Goal: Navigation & Orientation: Find specific page/section

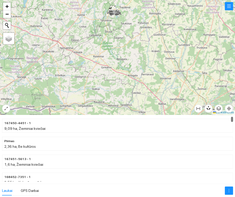
drag, startPoint x: 232, startPoint y: 118, endPoint x: 230, endPoint y: 96, distance: 22.7
click at [230, 96] on div at bounding box center [117, 98] width 235 height 197
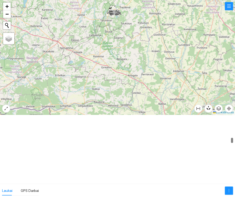
drag, startPoint x: 232, startPoint y: 118, endPoint x: 222, endPoint y: 86, distance: 33.8
click at [222, 86] on div at bounding box center [117, 98] width 235 height 197
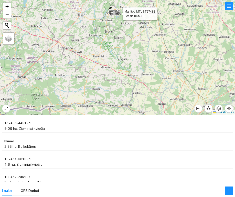
click at [112, 13] on icon at bounding box center [111, 12] width 1 height 1
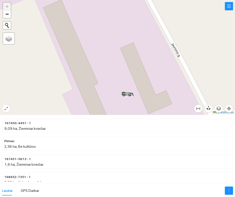
drag, startPoint x: 169, startPoint y: 70, endPoint x: 177, endPoint y: 104, distance: 35.3
click at [177, 104] on div at bounding box center [117, 57] width 235 height 115
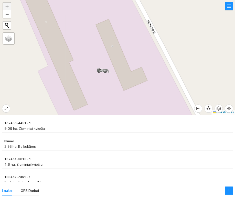
drag, startPoint x: 177, startPoint y: 104, endPoint x: 157, endPoint y: 73, distance: 38.0
click at [156, 74] on div at bounding box center [117, 57] width 235 height 115
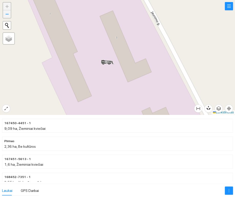
click at [6, 15] on font "−" at bounding box center [6, 14] width 3 height 6
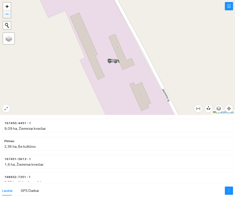
click at [6, 15] on font "−" at bounding box center [6, 14] width 3 height 6
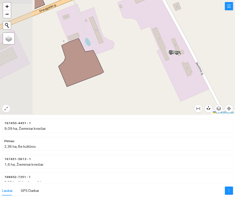
drag, startPoint x: 54, startPoint y: 65, endPoint x: 115, endPoint y: 47, distance: 64.1
click at [115, 47] on div at bounding box center [117, 57] width 235 height 115
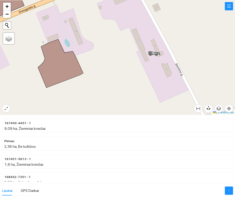
drag, startPoint x: 115, startPoint y: 46, endPoint x: 105, endPoint y: 50, distance: 10.9
click at [105, 50] on div at bounding box center [117, 57] width 235 height 115
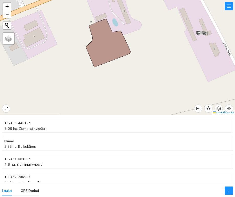
drag, startPoint x: 47, startPoint y: 69, endPoint x: 81, endPoint y: 57, distance: 36.6
click at [81, 57] on div at bounding box center [117, 57] width 235 height 115
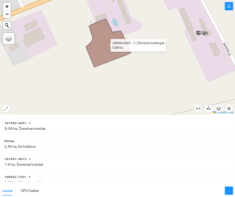
click at [104, 46] on icon at bounding box center [108, 43] width 45 height 48
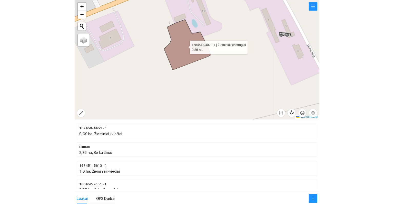
scroll to position [538, 0]
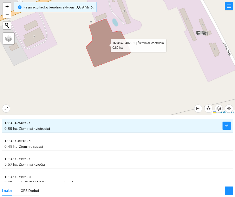
click at [100, 47] on icon at bounding box center [108, 43] width 45 height 48
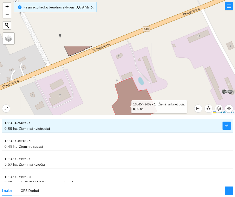
drag, startPoint x: 100, startPoint y: 47, endPoint x: 127, endPoint y: 106, distance: 64.6
click at [127, 106] on icon at bounding box center [134, 101] width 45 height 48
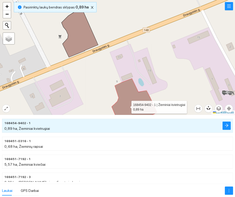
drag, startPoint x: 127, startPoint y: 106, endPoint x: 129, endPoint y: 109, distance: 3.6
click at [129, 109] on icon at bounding box center [134, 102] width 45 height 48
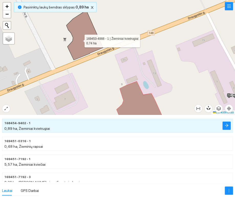
drag, startPoint x: 76, startPoint y: 40, endPoint x: 91, endPoint y: 41, distance: 14.4
click at [91, 41] on icon at bounding box center [84, 35] width 37 height 50
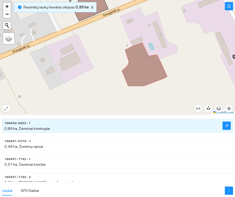
drag, startPoint x: 104, startPoint y: 62, endPoint x: 94, endPoint y: 12, distance: 50.5
click at [94, 12] on div at bounding box center [117, 57] width 235 height 115
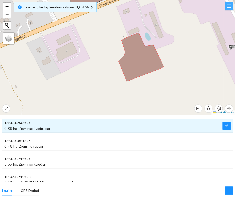
click at [229, 7] on icon "meniu" at bounding box center [229, 6] width 4 height 4
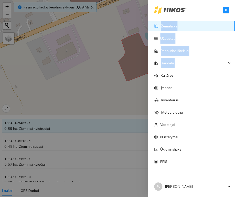
drag, startPoint x: 196, startPoint y: 58, endPoint x: 195, endPoint y: 29, distance: 29.2
click at [195, 29] on ul "Žemalapis Užduotys Panaudoti ištekliai Sandėlis Kultūros Įmonės Inventorius Met…" at bounding box center [191, 94] width 87 height 148
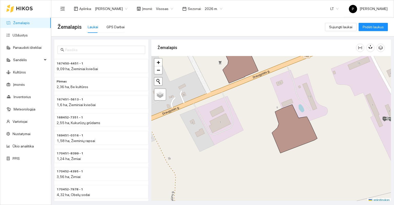
scroll to position [1, 0]
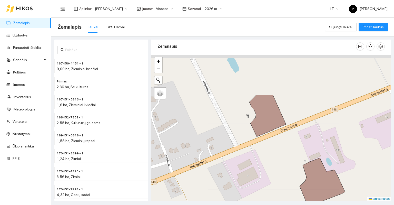
drag, startPoint x: 316, startPoint y: 89, endPoint x: 342, endPoint y: 145, distance: 62.0
click at [235, 145] on div at bounding box center [270, 128] width 239 height 146
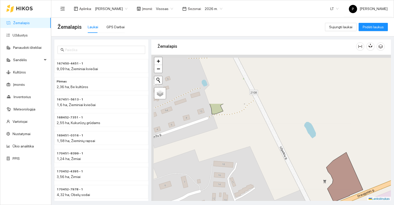
drag, startPoint x: 219, startPoint y: 102, endPoint x: 299, endPoint y: 167, distance: 103.7
click at [235, 167] on div at bounding box center [270, 128] width 239 height 146
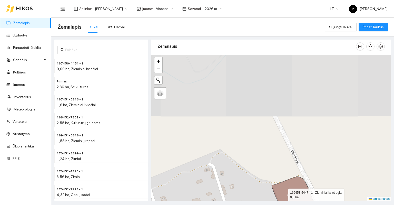
drag, startPoint x: 213, startPoint y: 72, endPoint x: 284, endPoint y: 194, distance: 141.5
click at [235, 194] on icon at bounding box center [293, 198] width 45 height 44
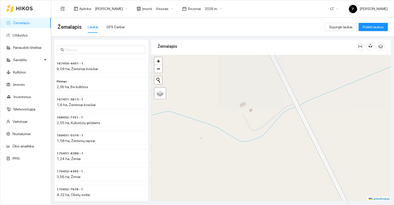
drag, startPoint x: 222, startPoint y: 106, endPoint x: 288, endPoint y: 169, distance: 90.7
click at [235, 168] on div at bounding box center [270, 128] width 239 height 146
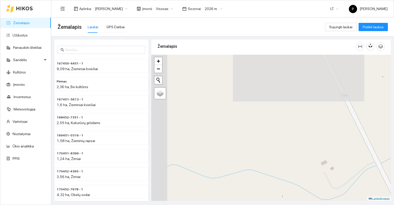
drag, startPoint x: 225, startPoint y: 127, endPoint x: 305, endPoint y: 182, distance: 97.3
click at [235, 182] on div at bounding box center [270, 128] width 239 height 146
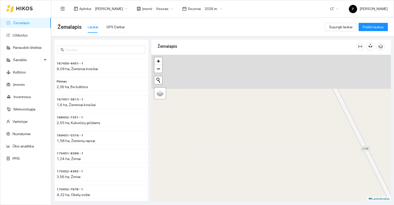
drag, startPoint x: 277, startPoint y: 129, endPoint x: 297, endPoint y: 200, distance: 74.3
click at [235, 197] on main "Žemalapis Laukai GPS Darbai Sujungti laukai Pridėti laukus 167450-4451 - 1 9,09…" at bounding box center [222, 111] width 342 height 187
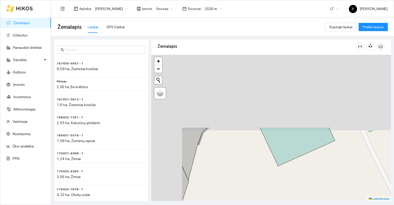
drag, startPoint x: 257, startPoint y: 112, endPoint x: 310, endPoint y: 201, distance: 103.6
click at [235, 197] on main "Žemalapis Laukai GPS Darbai Sujungti laukai Pridėti laukus 167450-4451 - 1 9,09…" at bounding box center [222, 111] width 342 height 187
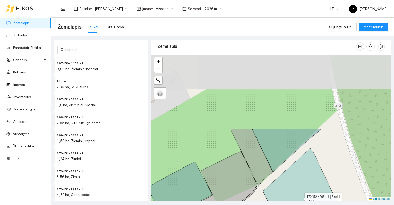
drag, startPoint x: 282, startPoint y: 105, endPoint x: 299, endPoint y: 198, distance: 95.0
click at [235, 197] on icon at bounding box center [307, 202] width 88 height 108
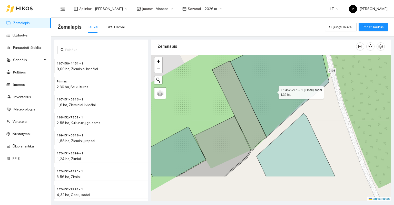
drag, startPoint x: 280, startPoint y: 130, endPoint x: 274, endPoint y: 93, distance: 37.8
click at [235, 93] on icon at bounding box center [279, 78] width 99 height 117
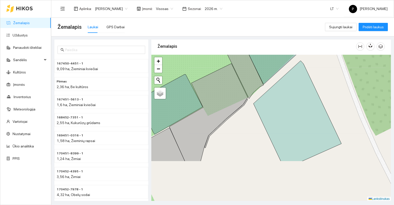
drag, startPoint x: 325, startPoint y: 153, endPoint x: 321, endPoint y: 95, distance: 58.3
click at [235, 95] on div at bounding box center [270, 128] width 239 height 146
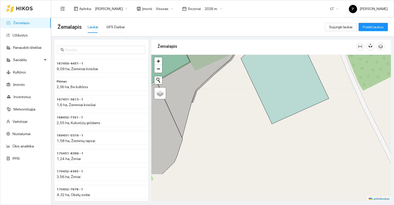
drag, startPoint x: 228, startPoint y: 166, endPoint x: 215, endPoint y: 115, distance: 52.8
click at [215, 115] on div at bounding box center [270, 128] width 239 height 146
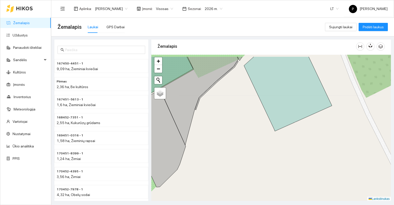
drag, startPoint x: 232, startPoint y: 154, endPoint x: 242, endPoint y: 180, distance: 27.7
click at [235, 180] on div at bounding box center [270, 128] width 239 height 146
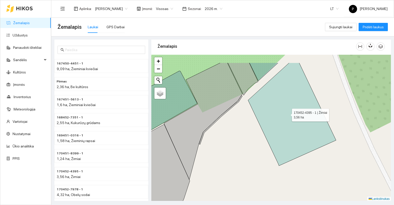
drag, startPoint x: 288, startPoint y: 90, endPoint x: 287, endPoint y: 116, distance: 26.2
click at [235, 116] on icon at bounding box center [292, 114] width 88 height 103
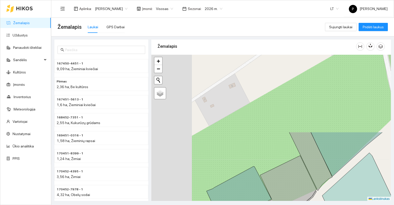
drag, startPoint x: 280, startPoint y: 90, endPoint x: 339, endPoint y: 169, distance: 99.0
click at [235, 169] on icon at bounding box center [346, 154] width 72 height 44
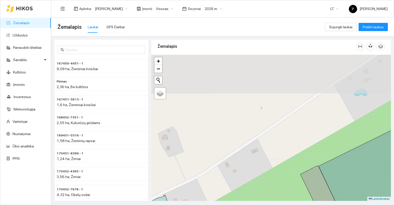
drag, startPoint x: 302, startPoint y: 89, endPoint x: 329, endPoint y: 158, distance: 74.5
click at [235, 158] on div at bounding box center [270, 128] width 239 height 146
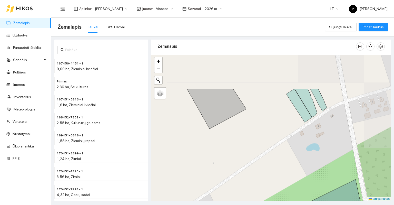
drag, startPoint x: 320, startPoint y: 76, endPoint x: 268, endPoint y: 125, distance: 72.0
click at [235, 125] on div at bounding box center [270, 128] width 239 height 146
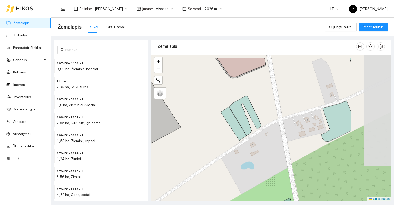
drag, startPoint x: 344, startPoint y: 87, endPoint x: 279, endPoint y: 105, distance: 67.2
click at [235, 105] on div at bounding box center [270, 128] width 239 height 146
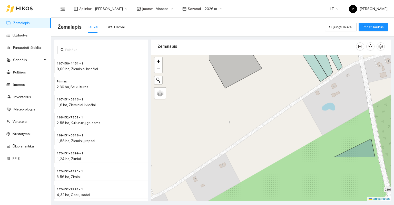
drag, startPoint x: 192, startPoint y: 142, endPoint x: 274, endPoint y: 82, distance: 102.1
click at [235, 82] on div at bounding box center [270, 128] width 239 height 146
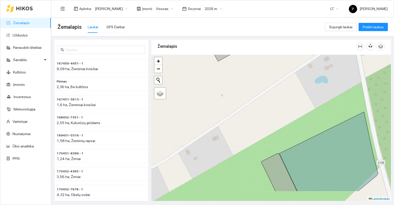
drag, startPoint x: 229, startPoint y: 120, endPoint x: 219, endPoint y: 78, distance: 43.1
click at [219, 78] on div at bounding box center [270, 128] width 239 height 146
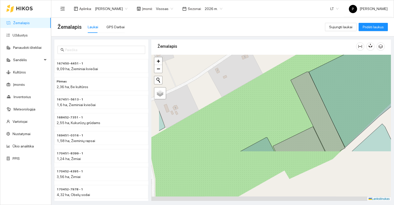
drag, startPoint x: 224, startPoint y: 111, endPoint x: 266, endPoint y: 62, distance: 64.7
click at [235, 62] on div at bounding box center [270, 128] width 239 height 146
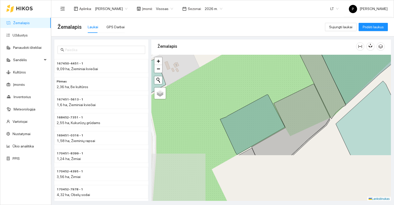
drag, startPoint x: 244, startPoint y: 130, endPoint x: 234, endPoint y: 67, distance: 64.1
click at [234, 68] on div at bounding box center [270, 128] width 239 height 146
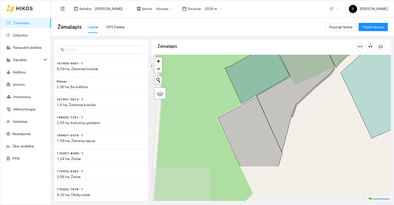
drag, startPoint x: 216, startPoint y: 137, endPoint x: 222, endPoint y: 88, distance: 49.5
click at [222, 88] on div at bounding box center [270, 128] width 239 height 146
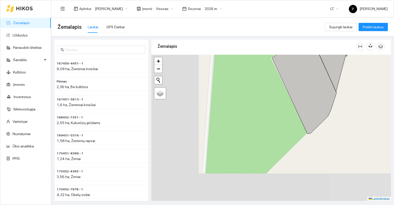
drag, startPoint x: 206, startPoint y: 149, endPoint x: 266, endPoint y: 84, distance: 88.5
click at [235, 84] on div at bounding box center [270, 128] width 239 height 146
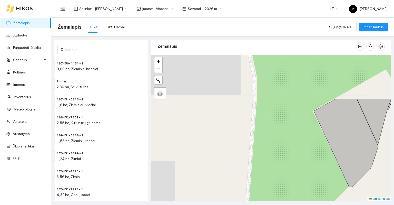
drag, startPoint x: 233, startPoint y: 105, endPoint x: 269, endPoint y: 164, distance: 69.0
click at [235, 164] on div at bounding box center [270, 128] width 239 height 146
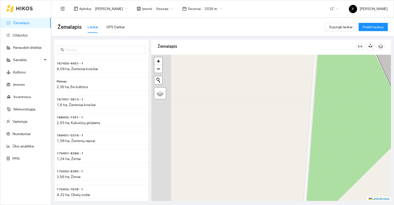
drag, startPoint x: 204, startPoint y: 158, endPoint x: 265, endPoint y: 101, distance: 83.8
click at [235, 101] on div at bounding box center [270, 128] width 239 height 146
